Goal: Task Accomplishment & Management: Use online tool/utility

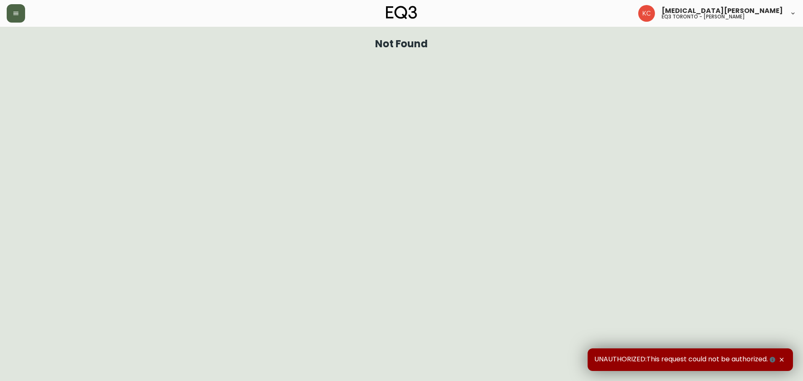
click at [23, 14] on button "button" at bounding box center [16, 13] width 18 height 18
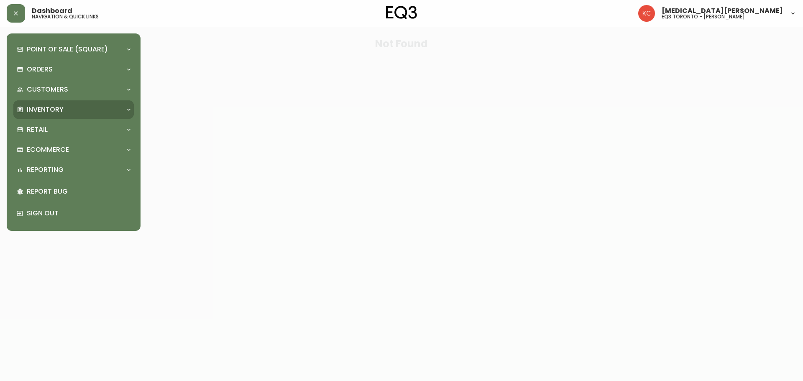
click at [61, 107] on p "Inventory" at bounding box center [45, 109] width 37 height 9
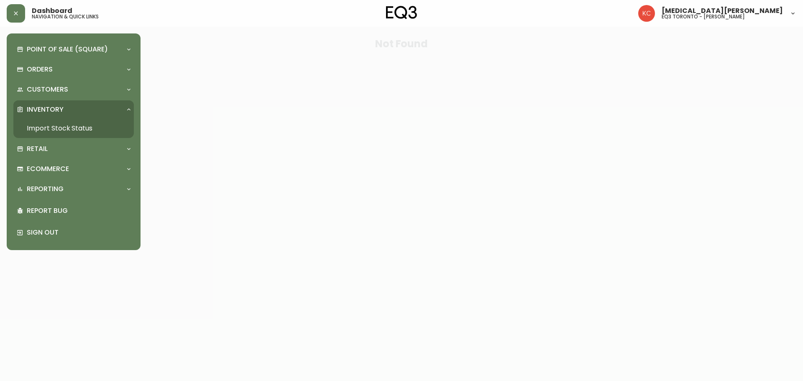
click at [70, 127] on link "Import Stock Status" at bounding box center [73, 128] width 120 height 19
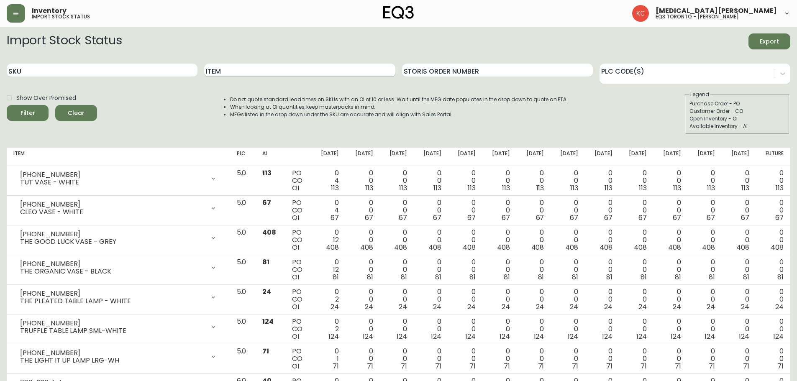
click at [228, 70] on input "Item" at bounding box center [299, 70] width 191 height 13
type input "[PERSON_NAME]"
click at [7, 105] on button "Filter" at bounding box center [28, 113] width 42 height 16
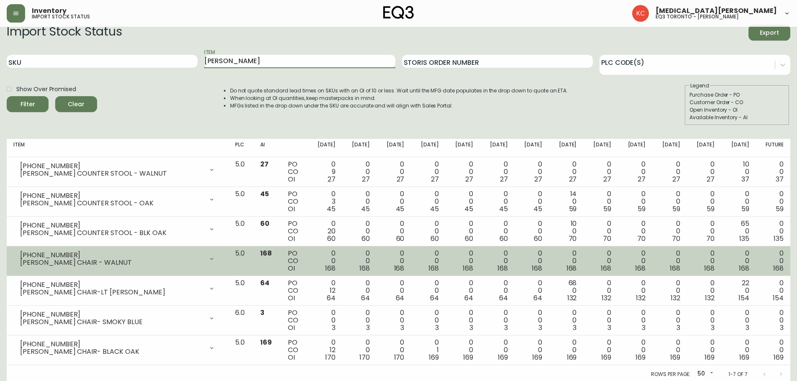
scroll to position [11, 0]
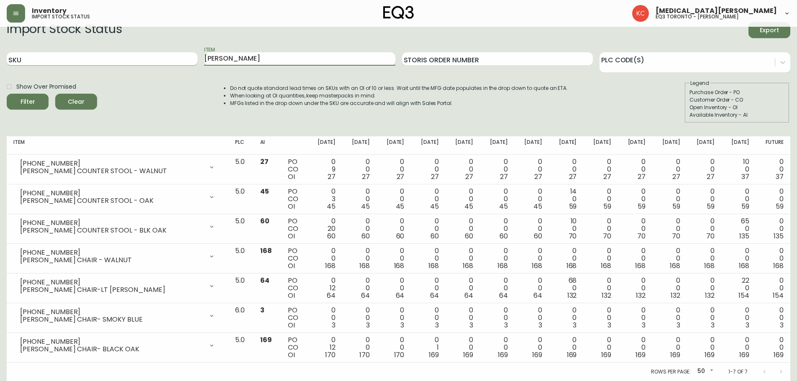
drag, startPoint x: 228, startPoint y: 59, endPoint x: 97, endPoint y: 59, distance: 130.1
click at [98, 61] on div "SKU Item [PERSON_NAME] Storis Order Number PLC Code(s)" at bounding box center [399, 59] width 784 height 27
click at [91, 56] on input "SKU" at bounding box center [102, 58] width 191 height 13
paste input "[PHONE_NUMBER]"
click at [7, 94] on button "Filter" at bounding box center [28, 102] width 42 height 16
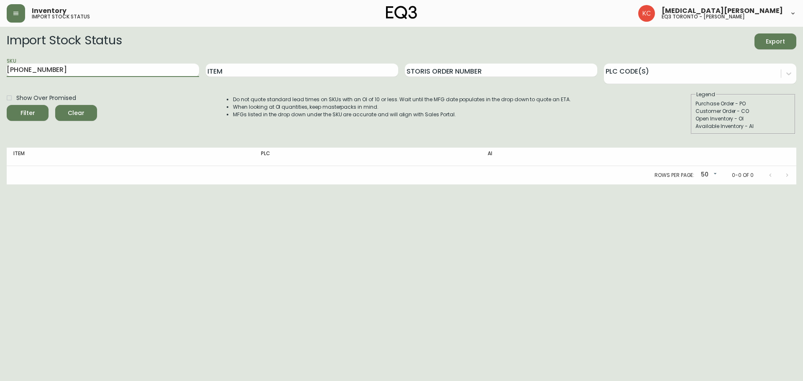
click at [217, 185] on html "Inventory import stock status [MEDICAL_DATA][PERSON_NAME] eq3 toronto - [PERSON…" at bounding box center [401, 92] width 803 height 185
click at [94, 69] on input "[PHONE_NUMBER]" at bounding box center [103, 70] width 192 height 13
drag, startPoint x: 94, startPoint y: 69, endPoint x: 5, endPoint y: 81, distance: 89.9
click at [5, 81] on main "Import Stock Status Export SKU [PHONE_NUMBER] Item Storis Order Number PLC Code…" at bounding box center [401, 106] width 803 height 158
click at [209, 185] on html "Inventory import stock status [MEDICAL_DATA][PERSON_NAME] eq3 toronto - [PERSON…" at bounding box center [401, 92] width 803 height 185
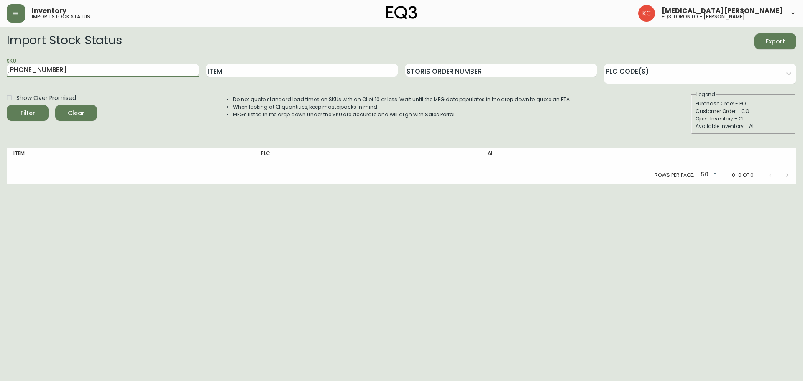
click at [75, 71] on input "[PHONE_NUMBER]" at bounding box center [103, 70] width 192 height 13
type input "3"
click at [223, 185] on html "Inventory import stock status [MEDICAL_DATA][PERSON_NAME] eq3 toronto - [PERSON…" at bounding box center [401, 92] width 803 height 185
click at [158, 70] on input "SKU" at bounding box center [103, 70] width 192 height 13
paste input "[PHONE_NUMBER]"
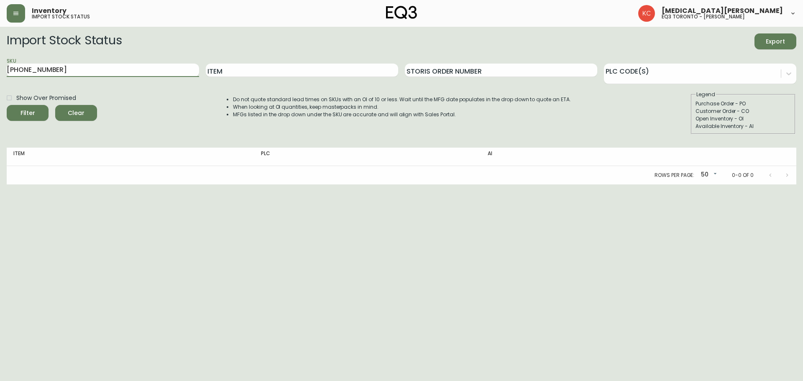
type input "[PHONE_NUMBER]"
click at [174, 185] on html "Inventory import stock status [MEDICAL_DATA][PERSON_NAME] eq3 toronto - [PERSON…" at bounding box center [401, 92] width 803 height 185
drag, startPoint x: 92, startPoint y: 67, endPoint x: 0, endPoint y: 76, distance: 92.5
click at [0, 76] on main "Import Stock Status Export SKU [PHONE_NUMBER] Item Storis Order Number PLC Code…" at bounding box center [401, 106] width 803 height 158
click at [64, 76] on input "SKU" at bounding box center [103, 70] width 192 height 13
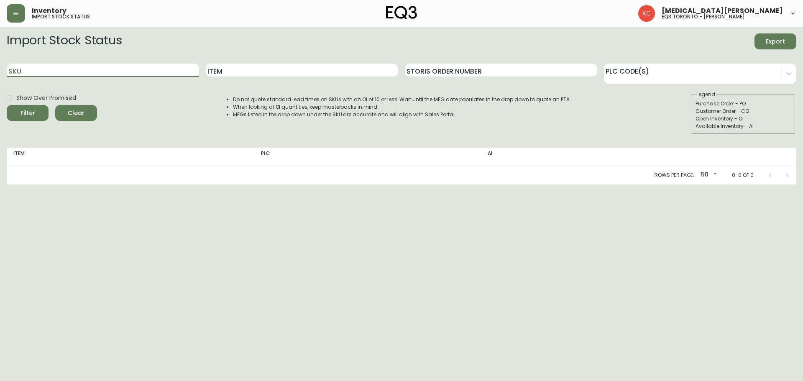
click at [297, 185] on html "Inventory import stock status [MEDICAL_DATA][PERSON_NAME] eq3 toronto - [PERSON…" at bounding box center [401, 92] width 803 height 185
click at [378, 185] on html "Inventory import stock status [MEDICAL_DATA][PERSON_NAME] eq3 toronto - [PERSON…" at bounding box center [401, 92] width 803 height 185
click at [379, 185] on html "Inventory import stock status [MEDICAL_DATA][PERSON_NAME] eq3 toronto - [PERSON…" at bounding box center [401, 92] width 803 height 185
click at [104, 71] on input "SKU" at bounding box center [103, 70] width 192 height 13
type input "[PHONE_NUMBER]"
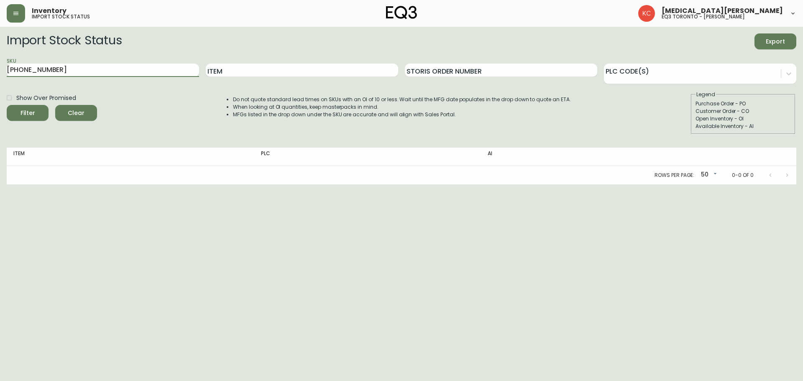
click at [7, 105] on button "Filter" at bounding box center [28, 113] width 42 height 16
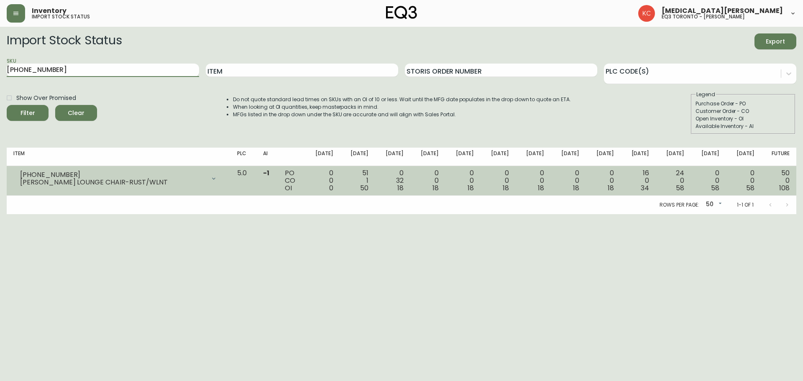
click at [222, 181] on div at bounding box center [213, 178] width 17 height 17
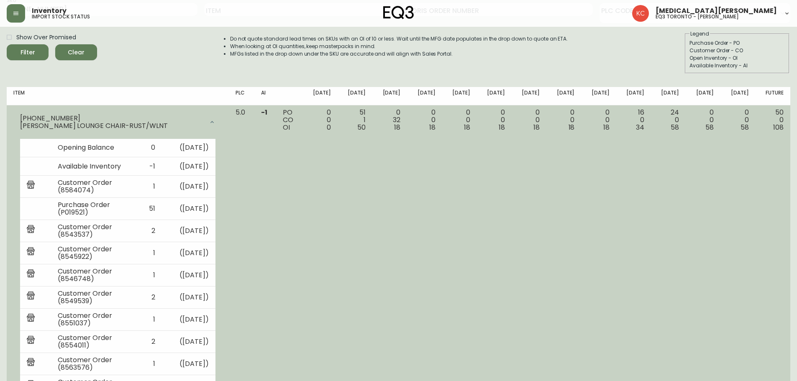
scroll to position [42, 0]
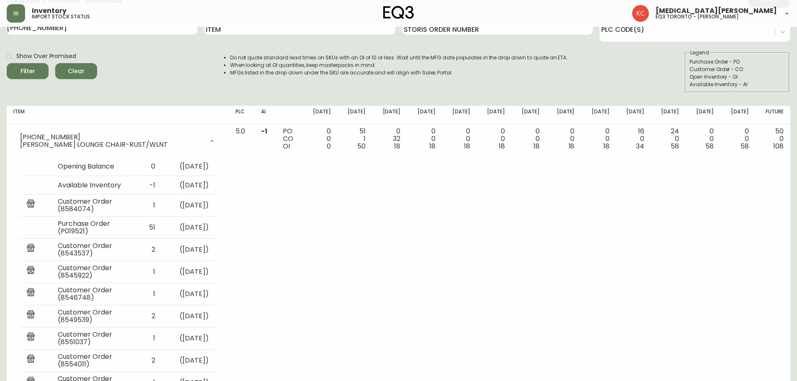
click at [74, 73] on span "Clear" at bounding box center [76, 71] width 28 height 10
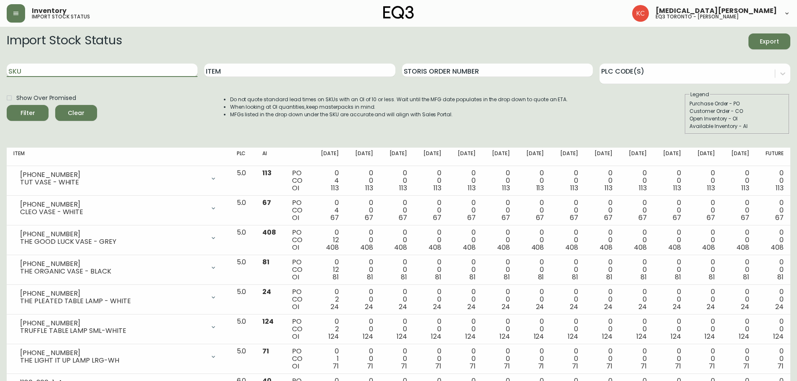
click at [114, 74] on input "SKU" at bounding box center [102, 70] width 191 height 13
drag, startPoint x: 81, startPoint y: 72, endPoint x: 0, endPoint y: 85, distance: 81.9
paste input "223-13"
type input "[PHONE_NUMBER]"
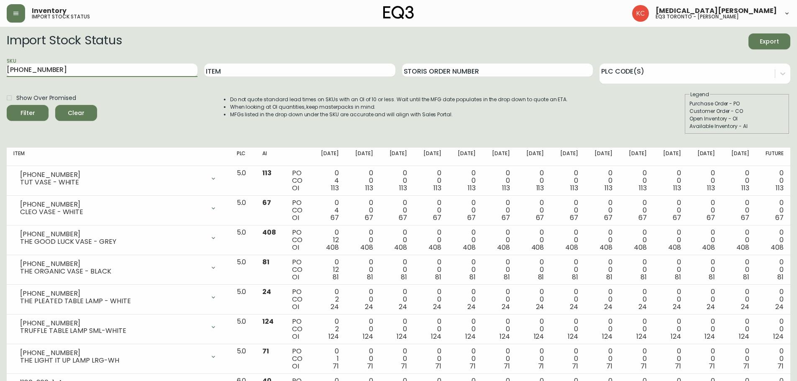
click at [7, 105] on button "Filter" at bounding box center [28, 113] width 42 height 16
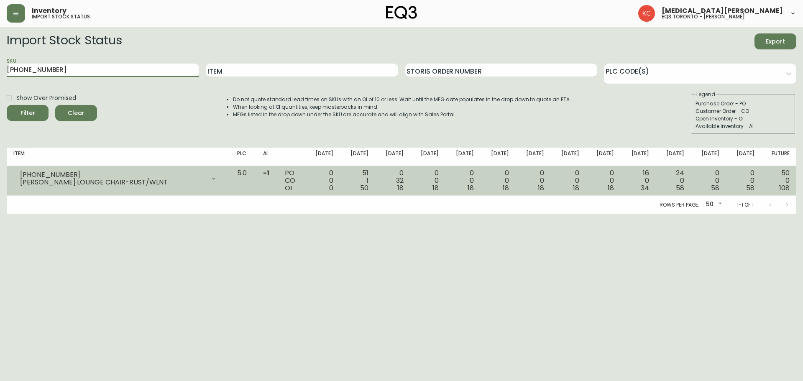
click at [215, 179] on icon at bounding box center [213, 178] width 3 height 2
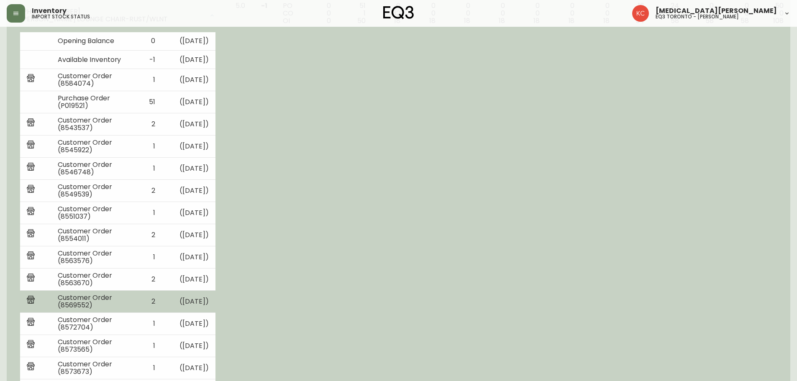
scroll to position [209, 0]
